Goal: Check status: Check status

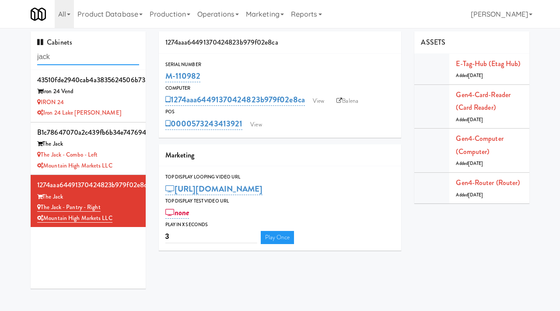
click at [91, 57] on input "jack" at bounding box center [88, 57] width 102 height 16
paste input "(Snack & Drink) EWR 3-TB-PUBLIC"
type input "(Snack & Drink) EWR 3-TB-PUBLIC"
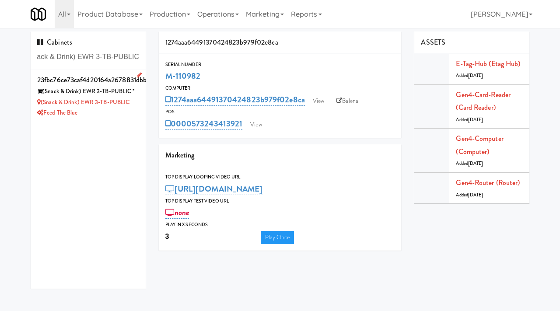
click at [115, 109] on div "Feed The Blue" at bounding box center [88, 113] width 102 height 11
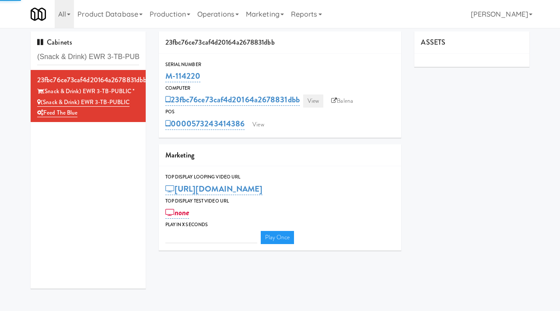
type input "3"
click at [313, 99] on link "View" at bounding box center [313, 100] width 20 height 13
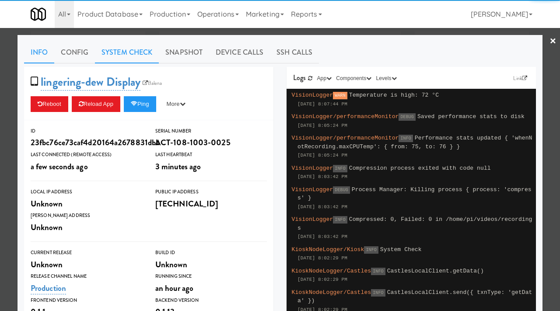
click at [127, 51] on link "System Check" at bounding box center [127, 53] width 64 height 22
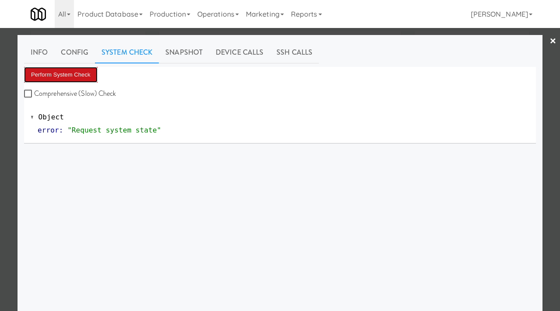
click at [64, 74] on button "Perform System Check" at bounding box center [60, 75] width 73 height 16
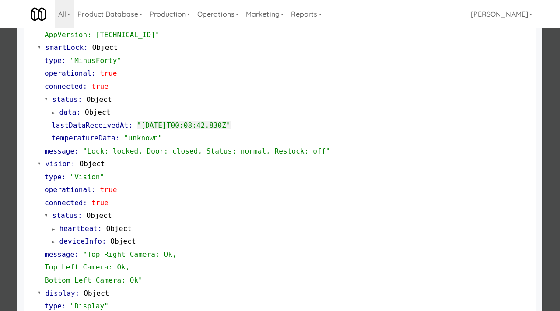
scroll to position [381, 0]
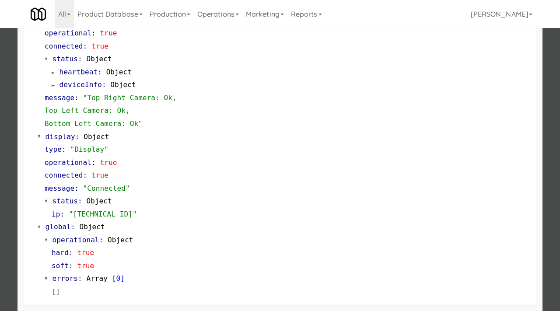
click at [0, 173] on div at bounding box center [280, 155] width 560 height 311
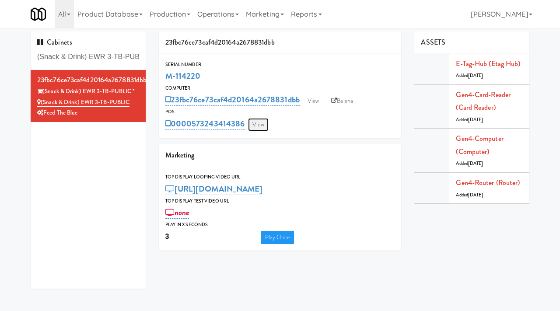
click at [261, 127] on link "View" at bounding box center [258, 124] width 20 height 13
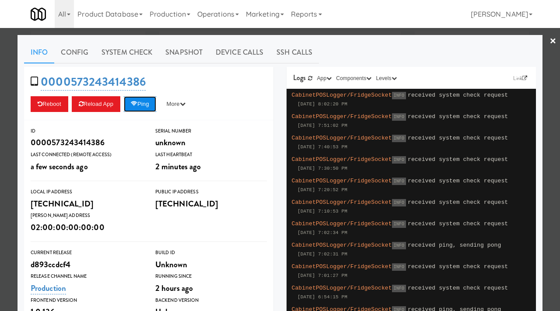
click at [144, 106] on button "Ping" at bounding box center [140, 104] width 32 height 16
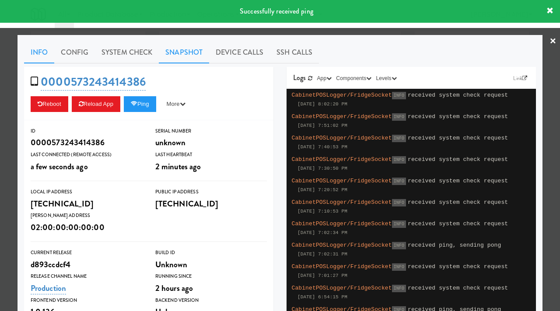
click at [184, 47] on link "Snapshot" at bounding box center [184, 53] width 50 height 22
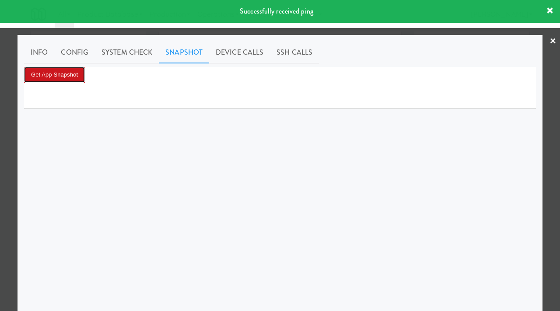
click at [54, 77] on button "Get App Snapshot" at bounding box center [54, 75] width 61 height 16
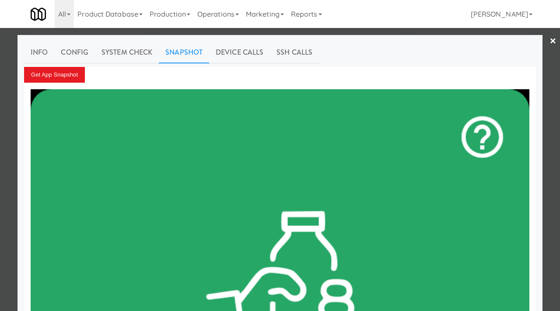
click at [2, 173] on div at bounding box center [280, 155] width 560 height 311
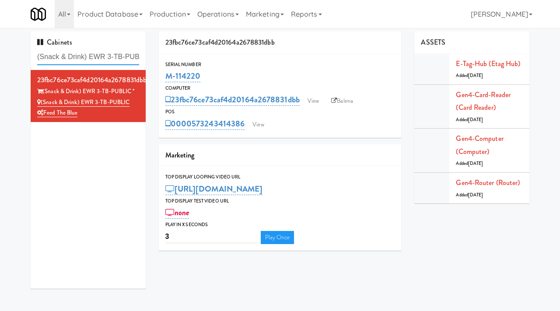
click at [94, 59] on input "(Snack & Drink) EWR 3-TB-PUBLIC" at bounding box center [88, 57] width 102 height 16
type input "Museum"
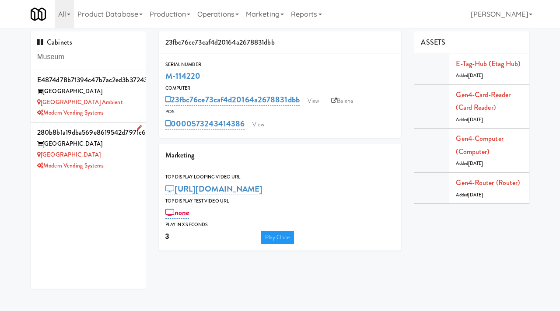
click at [119, 157] on div "[GEOGRAPHIC_DATA]" at bounding box center [88, 155] width 102 height 11
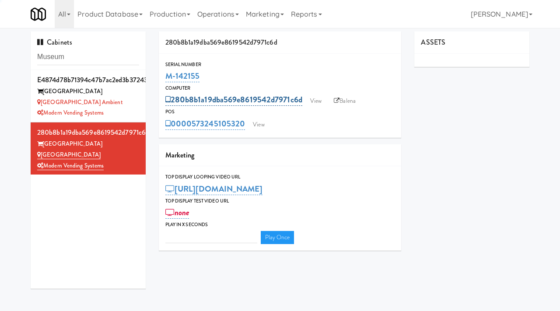
type input "3"
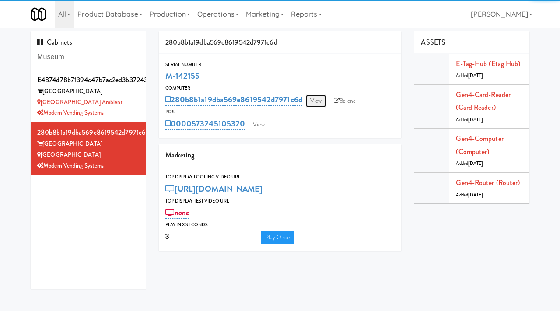
click at [317, 107] on link "View" at bounding box center [316, 100] width 20 height 13
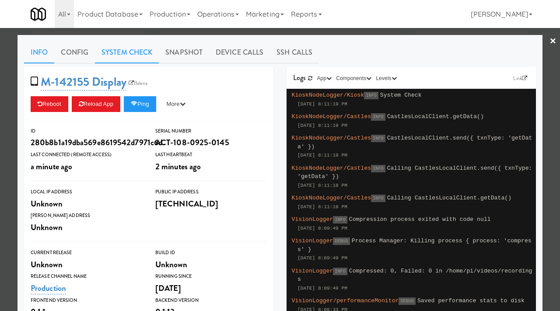
click at [111, 50] on link "System Check" at bounding box center [127, 53] width 64 height 22
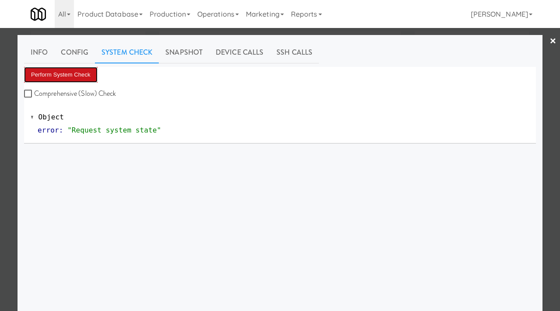
click at [77, 73] on button "Perform System Check" at bounding box center [60, 75] width 73 height 16
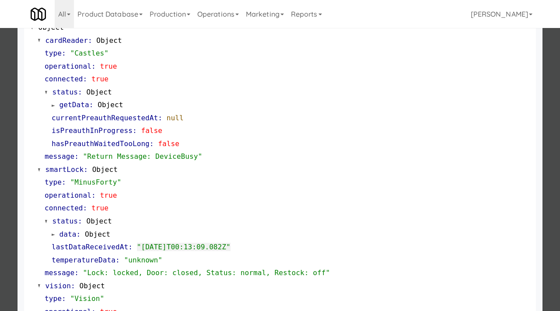
scroll to position [87, 0]
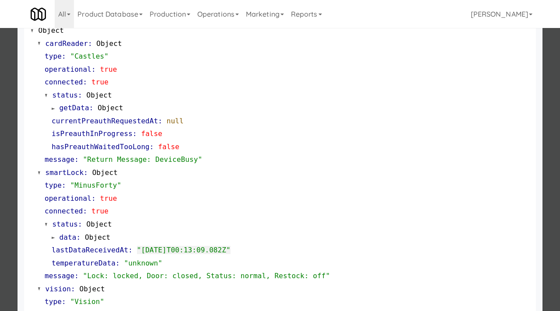
click at [0, 141] on div at bounding box center [280, 155] width 560 height 311
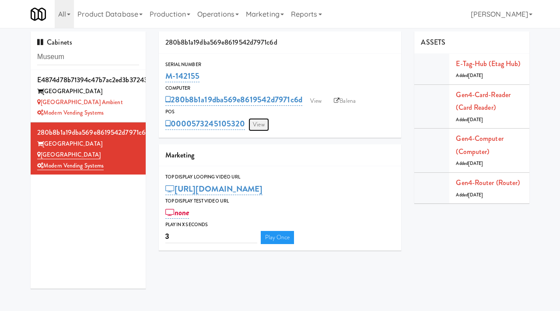
click at [259, 124] on link "View" at bounding box center [258, 124] width 20 height 13
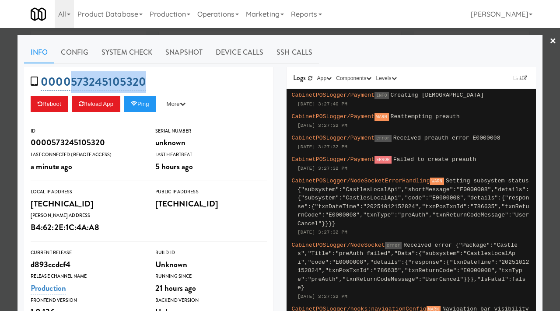
drag, startPoint x: 150, startPoint y: 84, endPoint x: 70, endPoint y: 87, distance: 79.2
click at [70, 87] on div "0000573245105320 Reboot Reload App Ping More Ping Server Restart Server Force R…" at bounding box center [148, 93] width 249 height 53
copy link "573245105320"
click at [0, 139] on div at bounding box center [280, 155] width 560 height 311
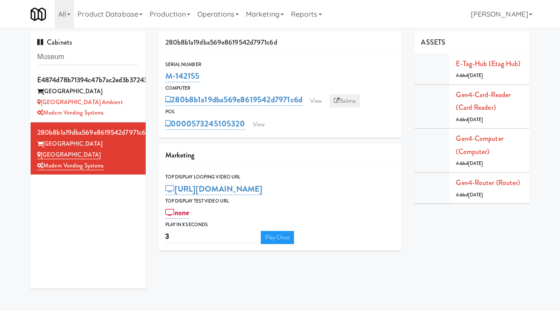
click at [344, 95] on link "Balena" at bounding box center [344, 100] width 31 height 13
click at [345, 97] on link "Balena" at bounding box center [344, 100] width 31 height 13
drag, startPoint x: 73, startPoint y: 58, endPoint x: 7, endPoint y: 59, distance: 66.5
click at [7, 59] on div "Cabinets Museum e4874d78b71394c47b7ac2ed3b37243d [GEOGRAPHIC_DATA] Ambient Mode…" at bounding box center [280, 163] width 560 height 264
paste input "Pantry Bathroo"
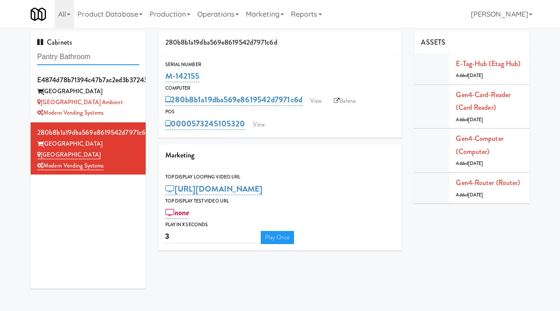
type input "Pantry Bathroom"
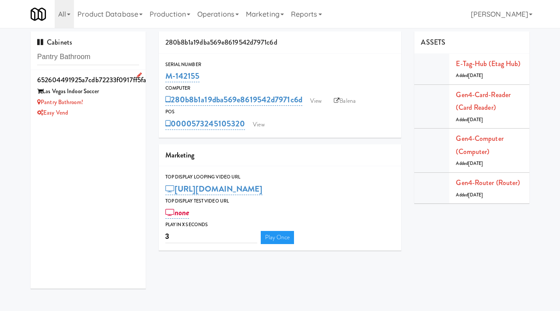
click at [112, 108] on div "Easy Vend" at bounding box center [88, 113] width 102 height 11
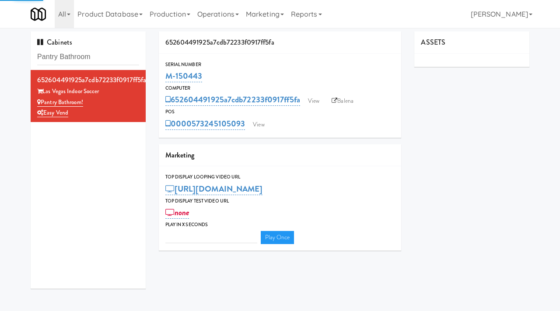
type input "3"
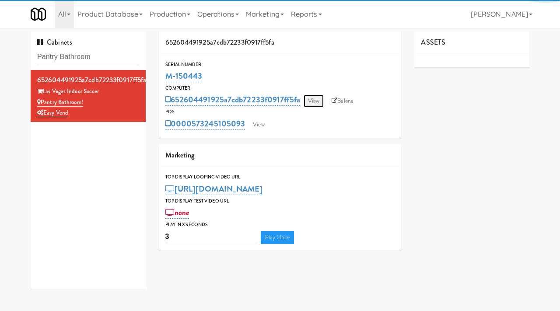
click at [317, 102] on link "View" at bounding box center [313, 100] width 20 height 13
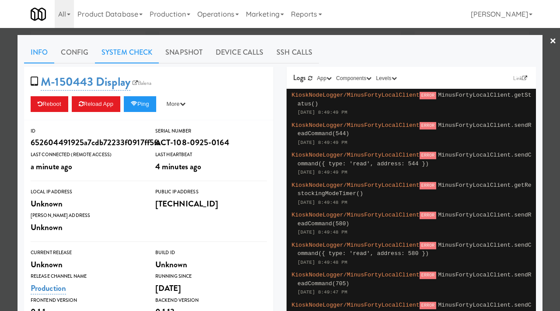
click at [134, 58] on link "System Check" at bounding box center [127, 53] width 64 height 22
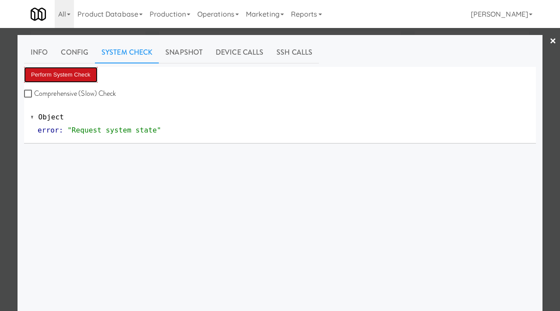
click at [45, 73] on button "Perform System Check" at bounding box center [60, 75] width 73 height 16
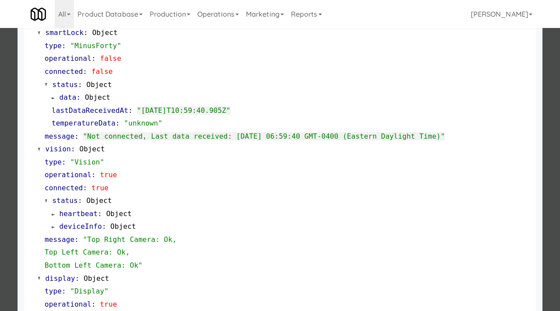
scroll to position [240, 0]
click at [0, 209] on div at bounding box center [280, 155] width 560 height 311
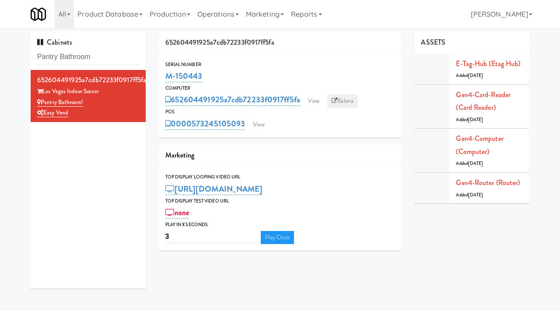
click at [347, 100] on link "Balena" at bounding box center [342, 100] width 31 height 13
